Goal: Task Accomplishment & Management: Use online tool/utility

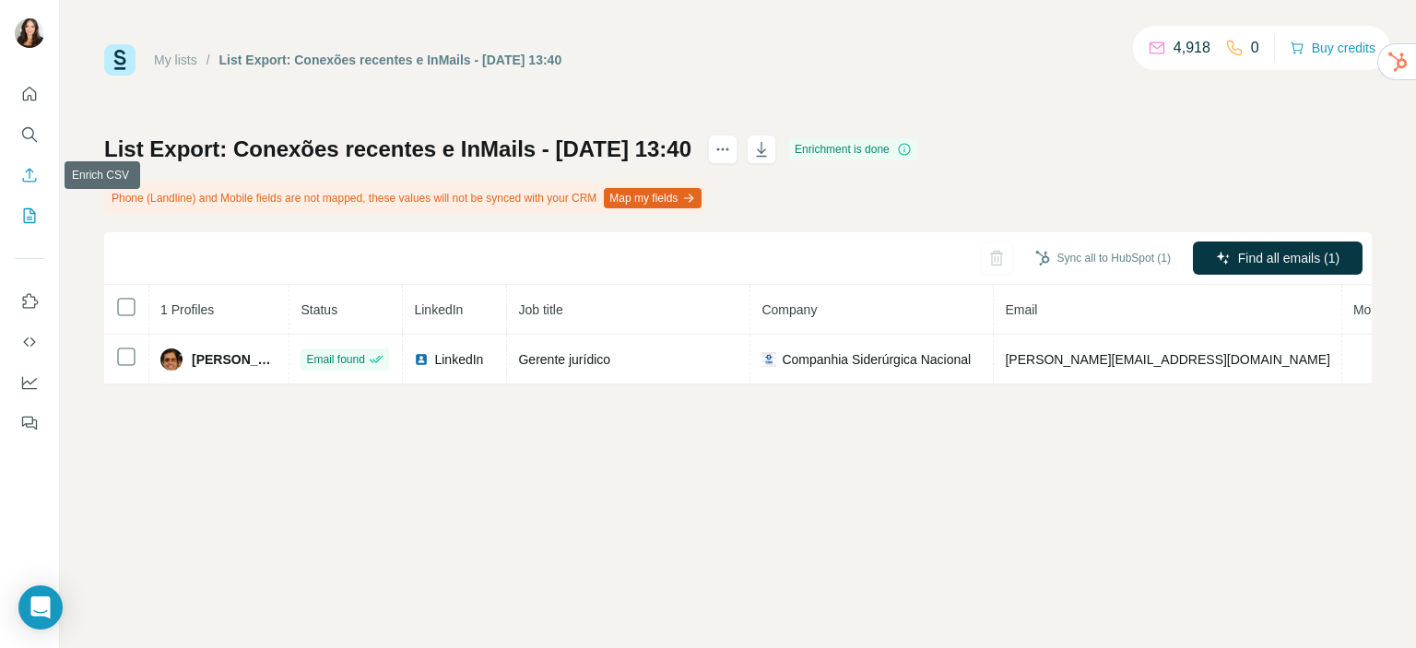
click at [22, 176] on icon "Enrich CSV" at bounding box center [29, 175] width 18 height 18
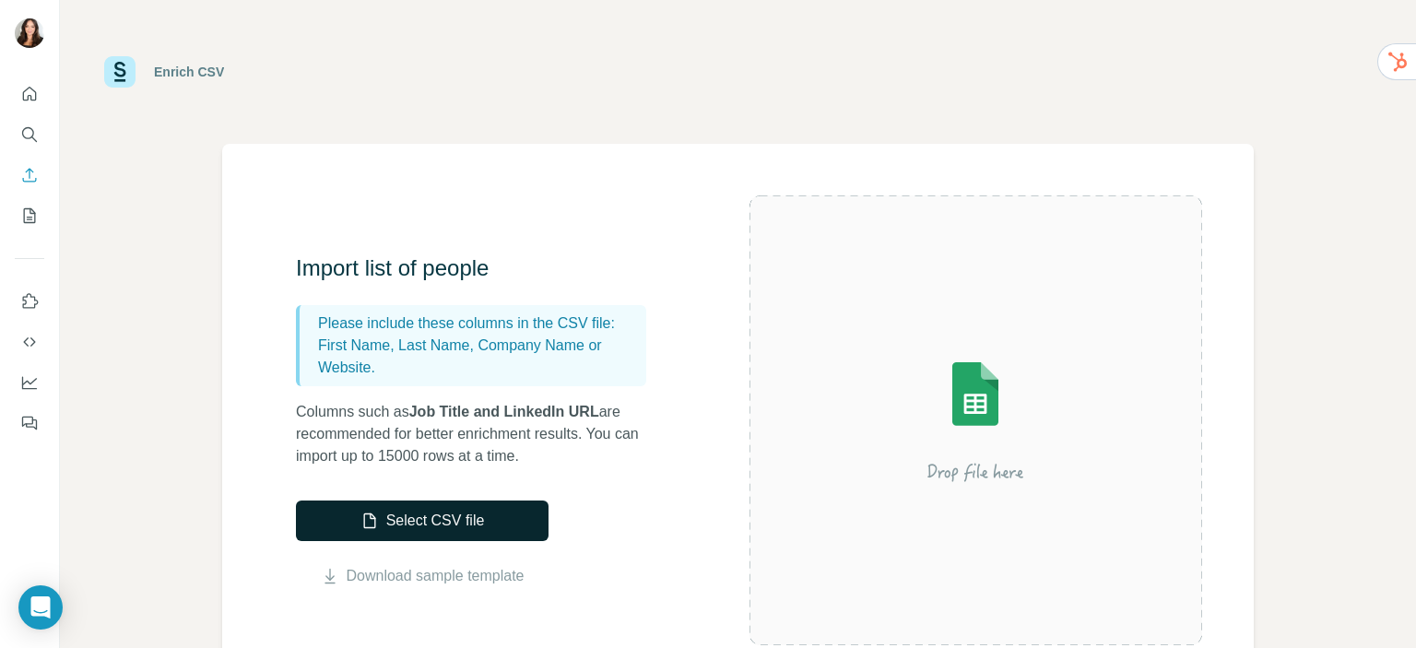
click at [417, 522] on button "Select CSV file" at bounding box center [422, 521] width 253 height 41
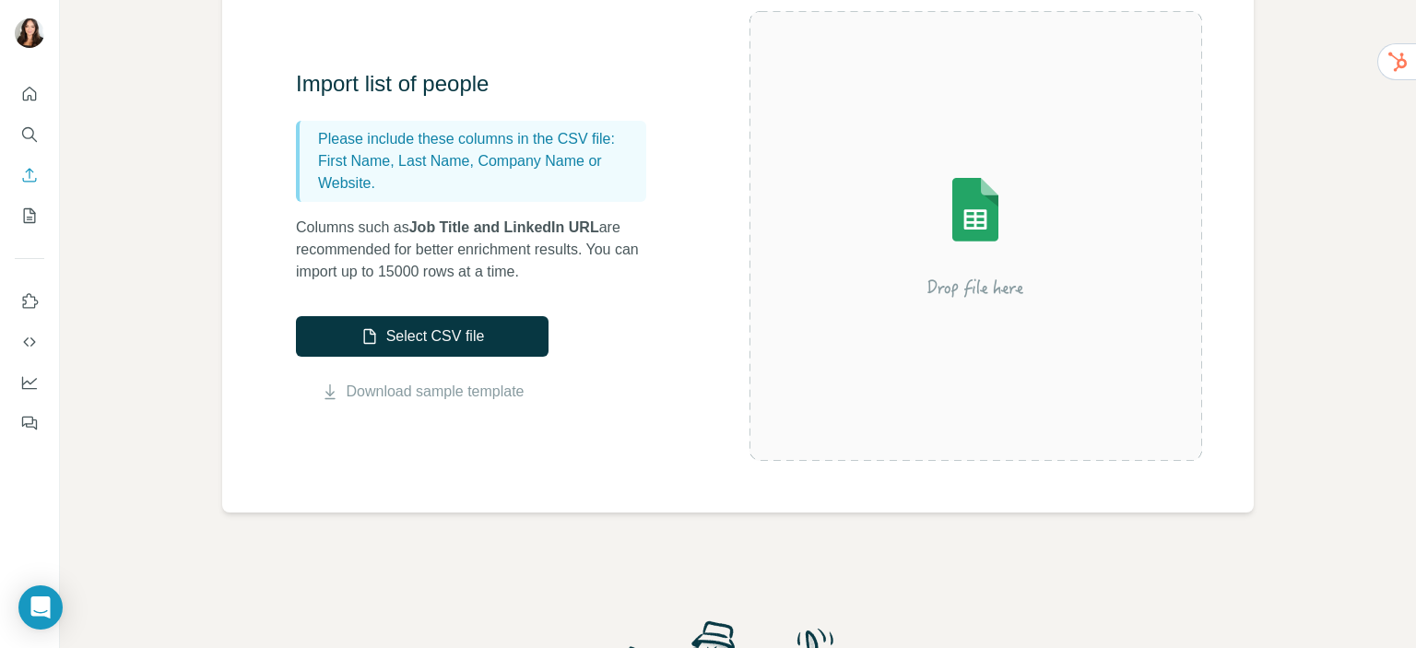
scroll to position [184, 0]
click at [436, 384] on link "Download sample template" at bounding box center [436, 392] width 178 height 22
click at [1372, 390] on div "Enrich CSV Import list of people Please include these columns in the CSV file: …" at bounding box center [738, 324] width 1356 height 648
click at [442, 332] on button "Select CSV file" at bounding box center [422, 336] width 253 height 41
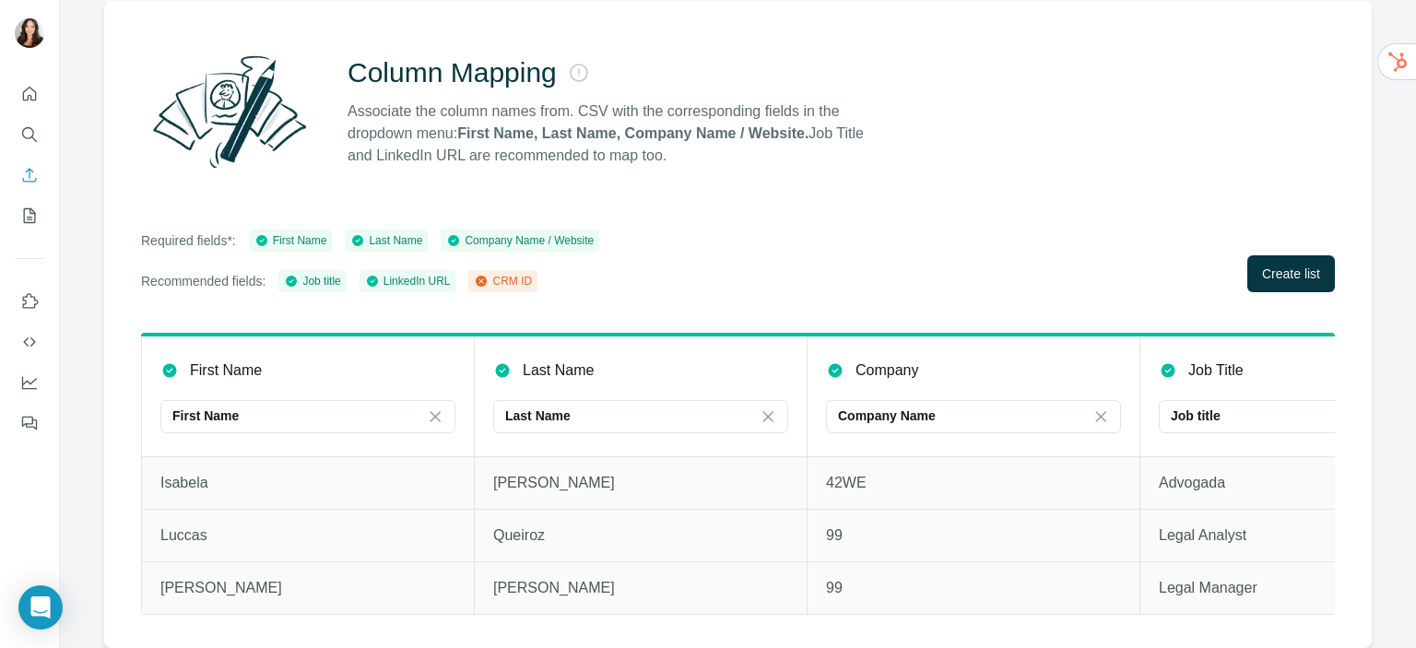
scroll to position [154, 0]
click at [1279, 265] on span "Create list" at bounding box center [1291, 274] width 58 height 18
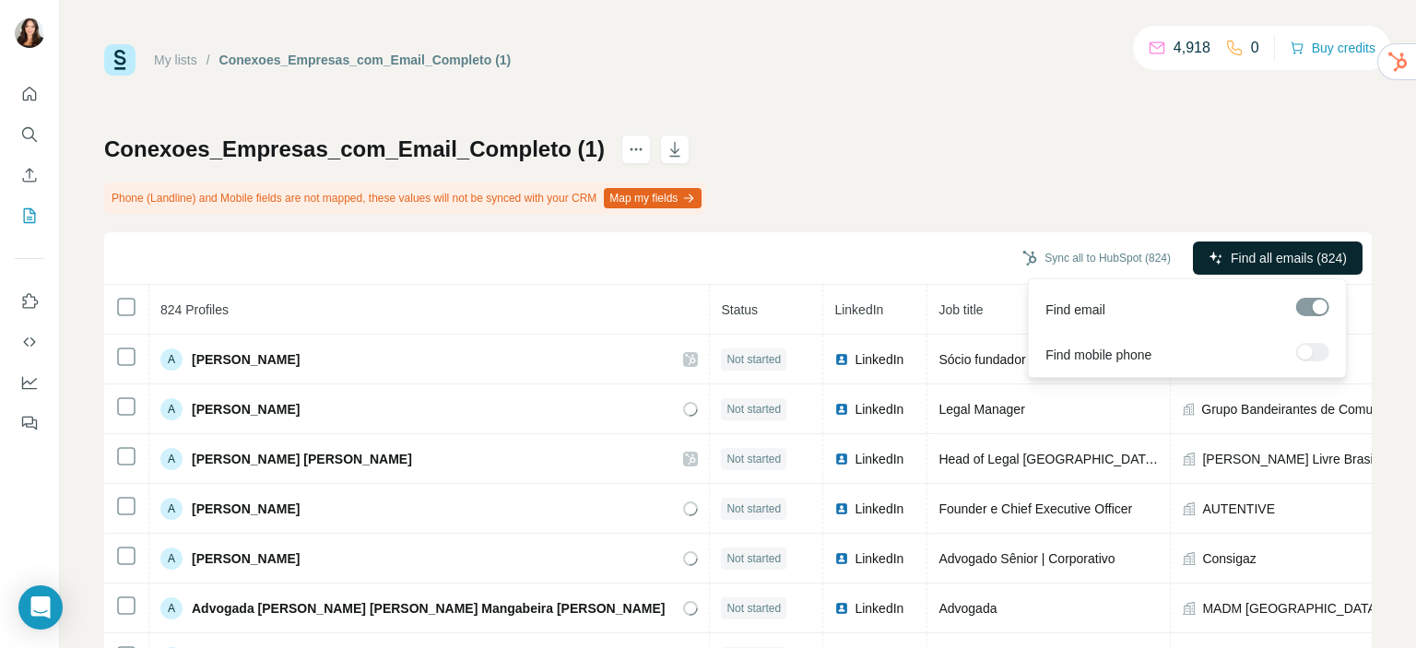
click at [1242, 253] on span "Find all emails (824)" at bounding box center [1289, 258] width 116 height 18
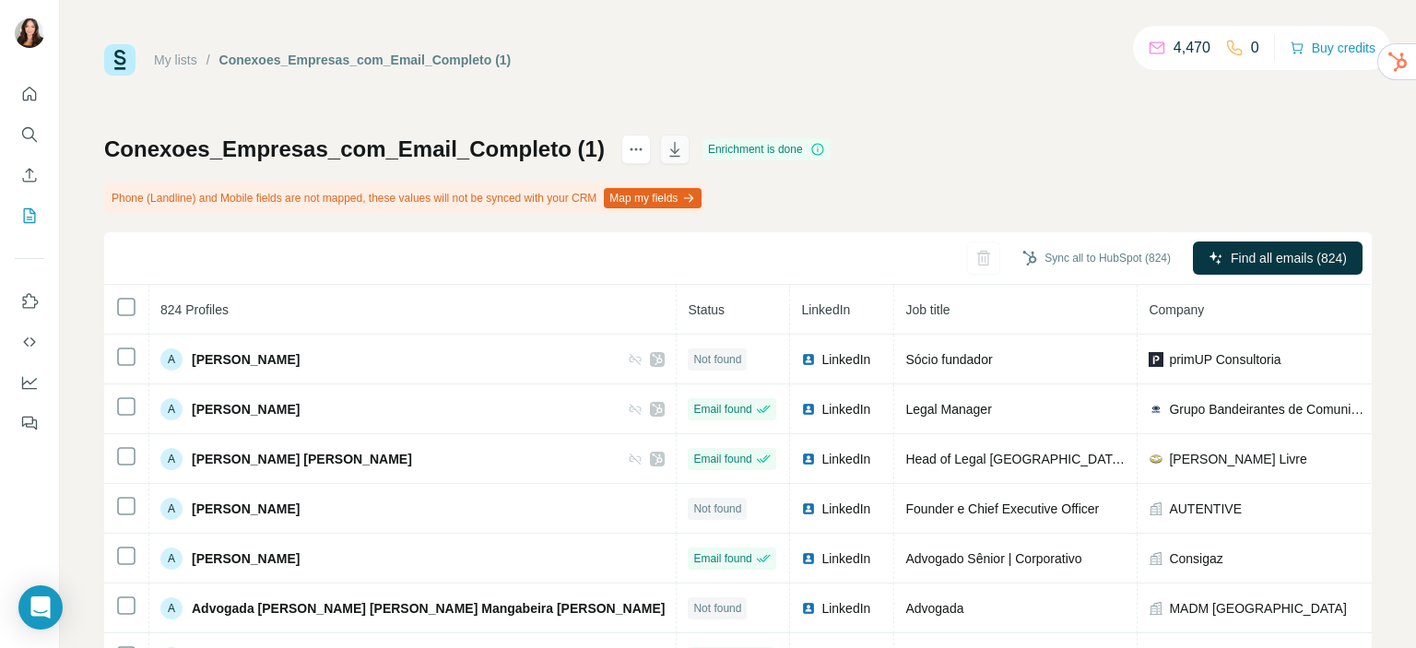
click at [666, 150] on icon "button" at bounding box center [675, 149] width 18 height 18
